Goal: Task Accomplishment & Management: Manage account settings

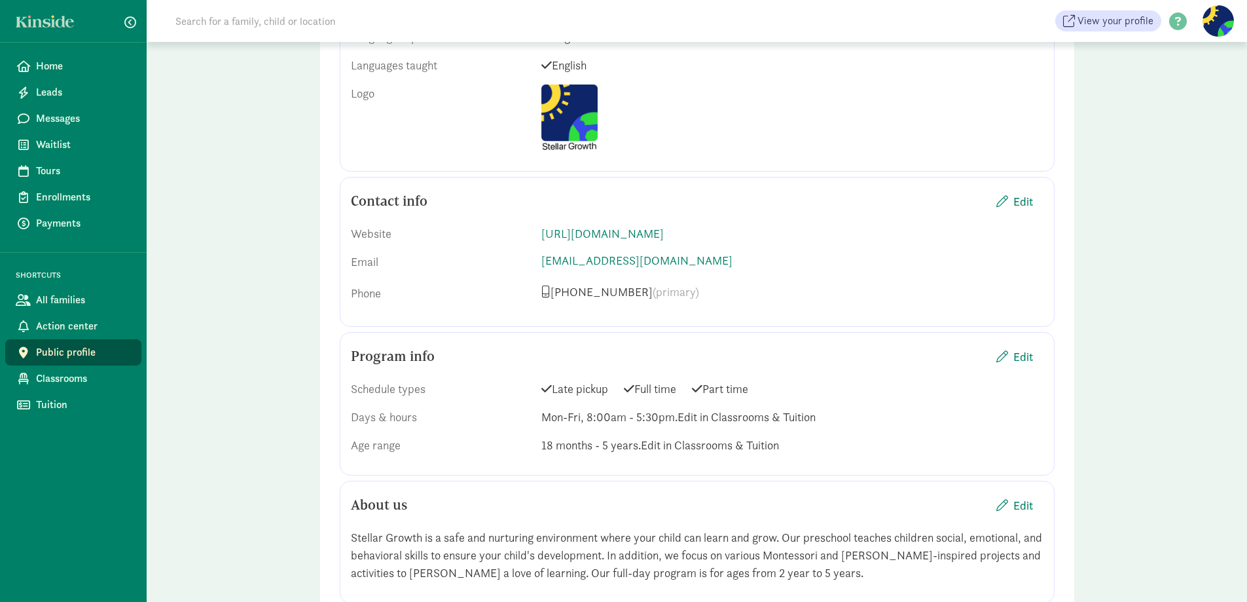
scroll to position [1117, 0]
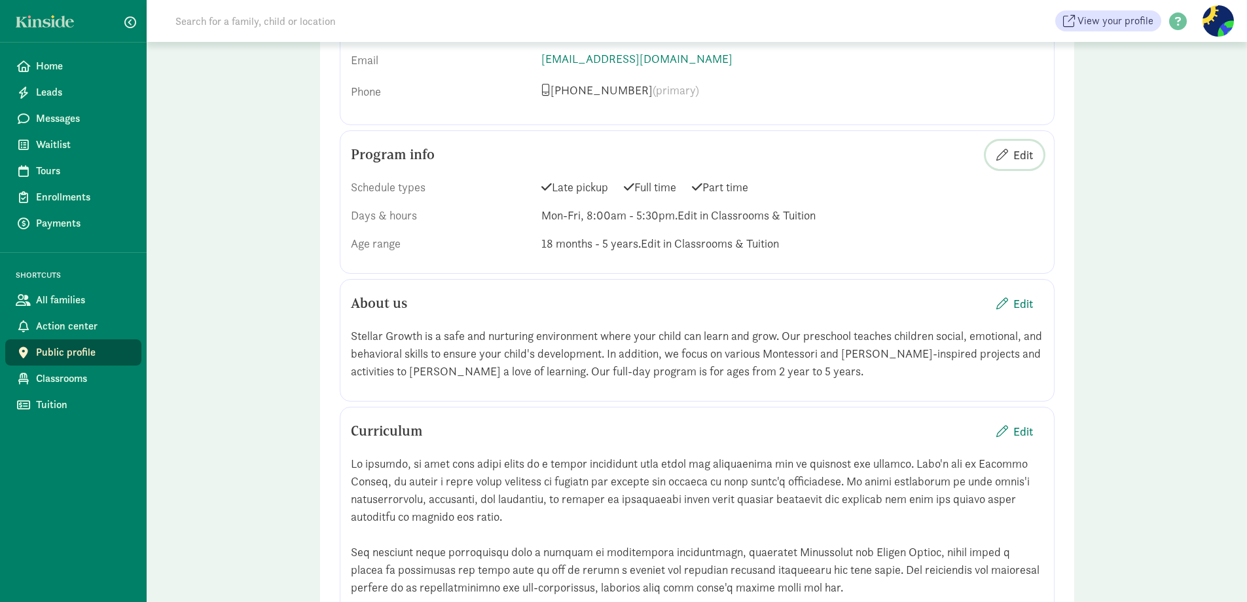
click at [1027, 146] on span "Edit" at bounding box center [1024, 155] width 20 height 18
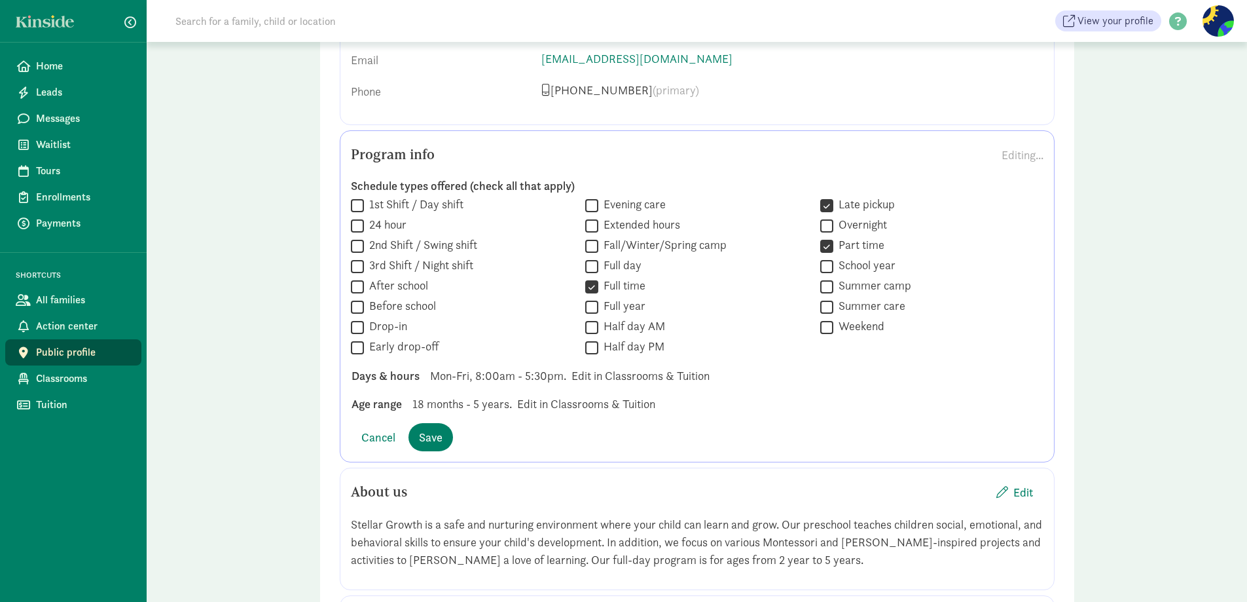
click at [546, 367] on span "Mon-Fri, 8:00am - 5:30pm." at bounding box center [498, 376] width 136 height 18
click at [586, 395] on div "Days & hours Mon-Fri, 8:00am - 5:30pm. Edit in Classrooms & Tuition" at bounding box center [697, 404] width 712 height 18
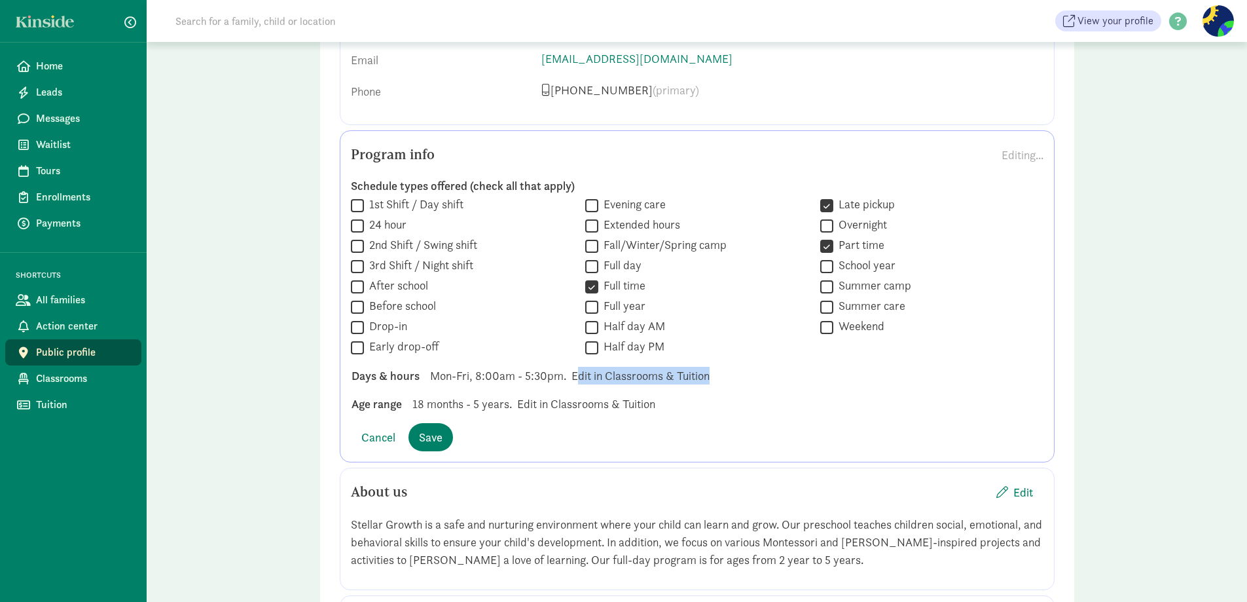
drag, startPoint x: 570, startPoint y: 358, endPoint x: 706, endPoint y: 354, distance: 135.6
click at [706, 395] on div "Days & hours Mon-Fri, 8:00am - 5:30pm. Edit in Classrooms & Tuition" at bounding box center [697, 404] width 712 height 18
click at [56, 378] on span "Classrooms" at bounding box center [83, 379] width 95 height 16
